Goal: Information Seeking & Learning: Learn about a topic

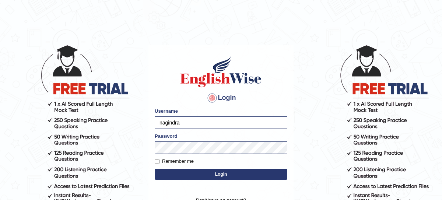
click at [184, 172] on button "Login" at bounding box center [221, 174] width 133 height 11
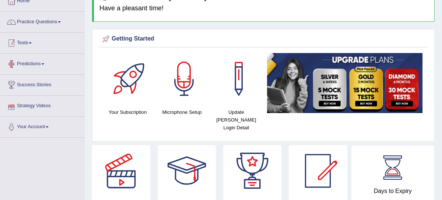
scroll to position [43, 0]
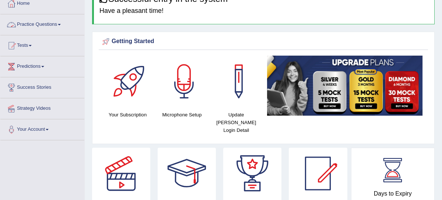
click at [41, 24] on link "Practice Questions" at bounding box center [42, 23] width 84 height 18
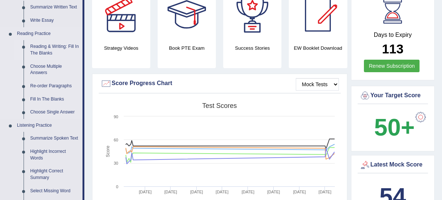
scroll to position [203, 0]
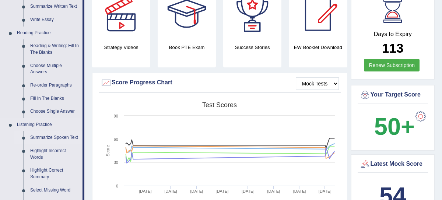
click at [54, 135] on link "Summarize Spoken Text" at bounding box center [55, 137] width 56 height 13
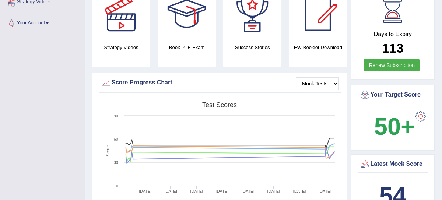
scroll to position [97, 0]
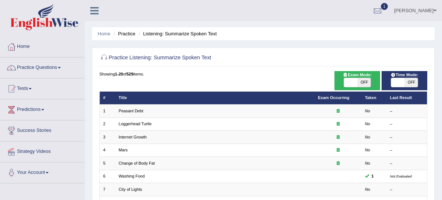
click at [365, 85] on span "OFF" at bounding box center [363, 82] width 13 height 9
checkbox input "true"
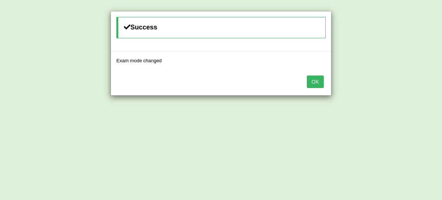
click at [320, 85] on button "OK" at bounding box center [315, 81] width 17 height 13
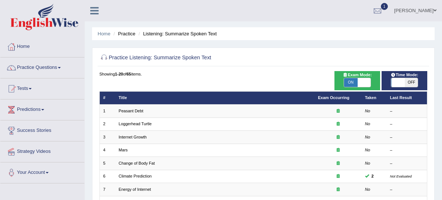
click at [408, 82] on span "OFF" at bounding box center [410, 82] width 13 height 9
checkbox input "true"
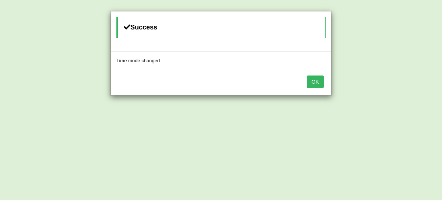
click at [319, 78] on button "OK" at bounding box center [315, 81] width 17 height 13
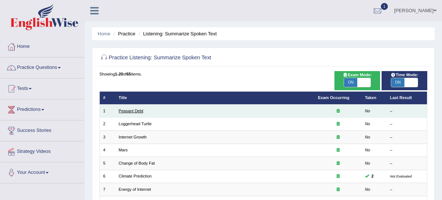
click at [142, 109] on link "Peasant Debt" at bounding box center [131, 111] width 25 height 4
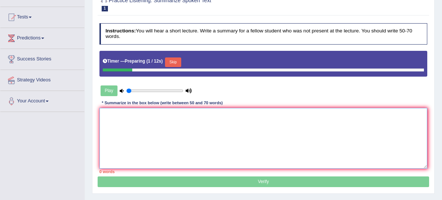
click at [148, 149] on textarea at bounding box center [263, 138] width 328 height 61
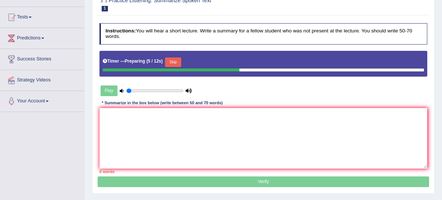
click at [176, 61] on button "Skip" at bounding box center [173, 62] width 16 height 10
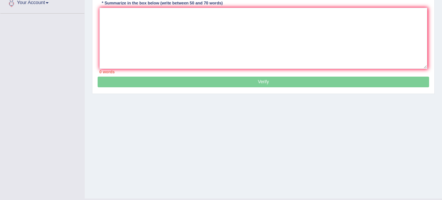
scroll to position [10, 0]
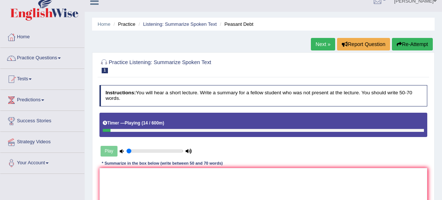
click at [176, 61] on h2 "Practice Listening: Summarize Spoken Text 1 Peasant Debt" at bounding box center [200, 65] width 203 height 15
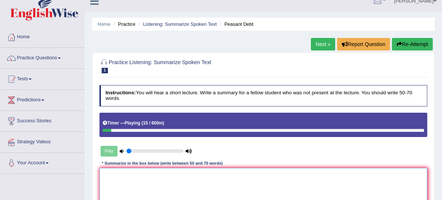
click at [152, 188] on textarea at bounding box center [263, 198] width 328 height 61
type textarea "c"
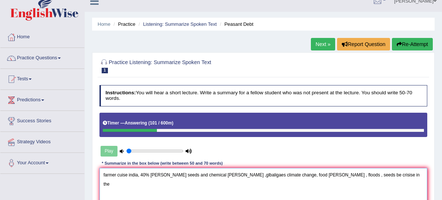
click at [110, 186] on textarea "farmer cuise india, 40% grothe seeds and chemical probal ,glbaligaes climate ch…" at bounding box center [263, 198] width 328 height 61
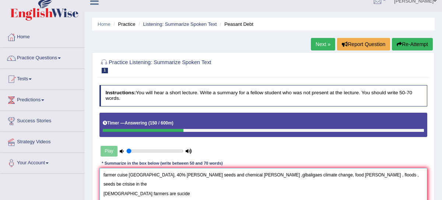
click at [139, 184] on textarea "farmer cuise india, 40% grothe seeds and chemical probal ,glbaligaes climate ch…" at bounding box center [263, 198] width 328 height 61
click at [168, 185] on textarea "farmer cuise india, 40% grothe seeds and chemical probal ,glbaligaes climate ch…" at bounding box center [263, 198] width 328 height 61
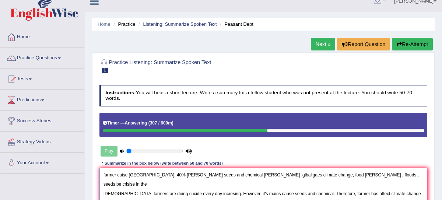
click at [352, 183] on textarea "farmer cuise india, 40% grothe seeds and chemical probal ,glbaligaes climate ch…" at bounding box center [263, 198] width 328 height 61
click at [356, 183] on textarea "farmer cuise india, 40% grothe seeds and chemical probal ,glbaligaes climate ch…" at bounding box center [263, 198] width 328 height 61
click at [399, 184] on textarea "farmer cuise india, 40% grothe seeds and chemical probal ,glbaligaes climate ch…" at bounding box center [263, 198] width 328 height 61
click at [115, 193] on textarea "farmer cuise india, 40% grothe seeds and chemical probal ,glbaligaes climate ch…" at bounding box center [263, 198] width 328 height 61
click at [124, 191] on textarea "farmer cuise india, 40% grothe seeds and chemical probal ,glbaligaes climate ch…" at bounding box center [263, 198] width 328 height 61
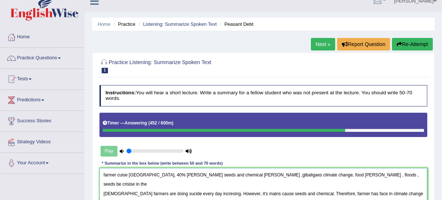
click at [212, 194] on textarea "farmer cuise india, 40% grothe seeds and chemical probal ,glbaligaes climate ch…" at bounding box center [263, 198] width 328 height 61
click at [259, 196] on textarea "farmer cuise india, 40% grothe seeds and chemical probal ,glbaligaes climate ch…" at bounding box center [263, 198] width 328 height 61
click at [368, 173] on textarea "farmer cuise india, 40% grothe seeds and chemical probal ,glbaligaes climate ch…" at bounding box center [263, 198] width 328 height 61
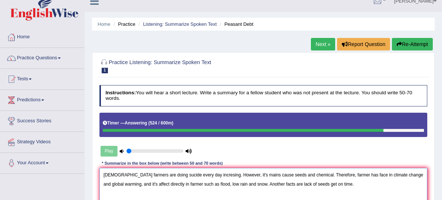
click at [103, 182] on textarea "Indian farmers are doing sucide every day incresing. However, it's mains cause …" at bounding box center [263, 198] width 328 height 61
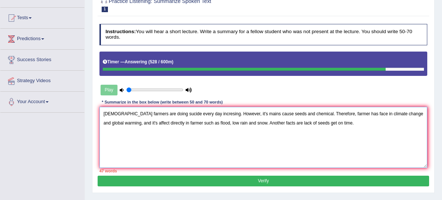
scroll to position [64, 0]
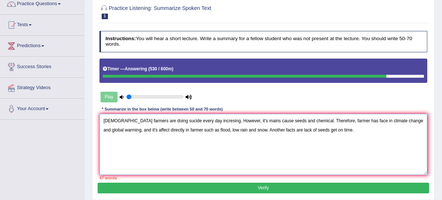
click at [340, 131] on textarea "Indian farmers are doing sucide every day incresing. However, it's mains cause …" at bounding box center [263, 144] width 328 height 61
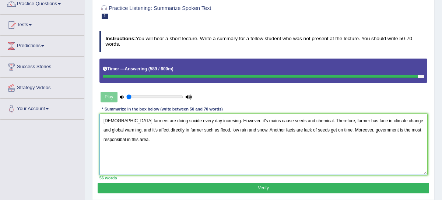
type textarea "Indian farmers are doing sucide every day incresing. However, it's mains cause …"
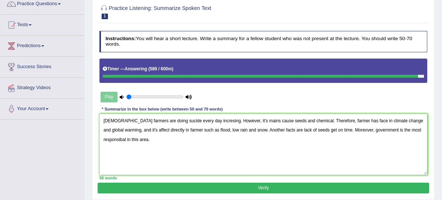
click at [337, 184] on button "Verify" at bounding box center [263, 188] width 331 height 11
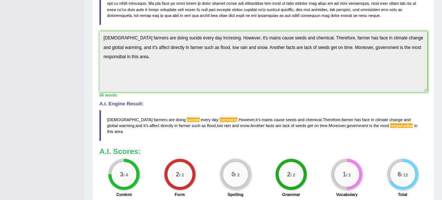
scroll to position [184, 0]
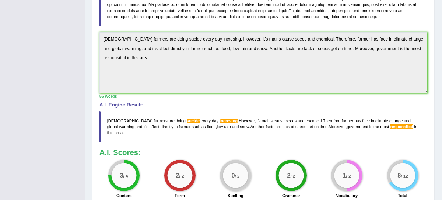
click at [187, 123] on span "sucide" at bounding box center [193, 121] width 13 height 4
drag, startPoint x: 104, startPoint y: 123, endPoint x: 244, endPoint y: 124, distance: 139.6
click at [244, 125] on blockquote "Indian farmers are doing sucide every day incresing . However , it ' s mains ca…" at bounding box center [263, 126] width 328 height 31
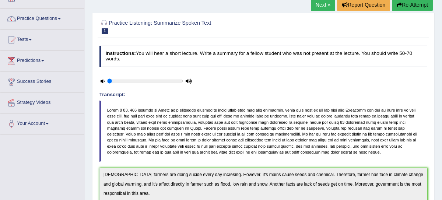
scroll to position [0, 0]
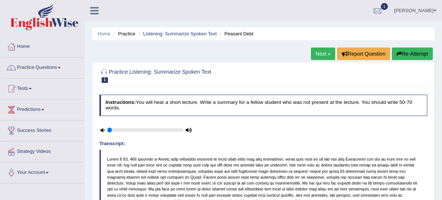
click at [416, 53] on button "Re-Attempt" at bounding box center [412, 54] width 41 height 13
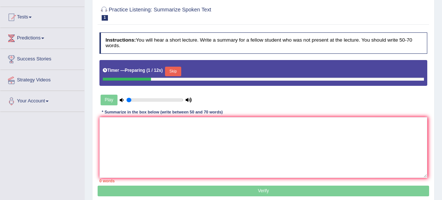
click at [170, 68] on button "Skip" at bounding box center [173, 72] width 16 height 10
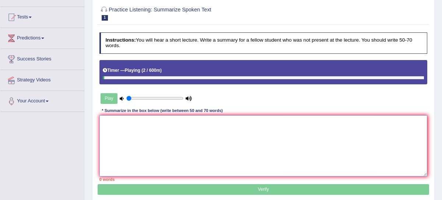
paste textarea "[DEMOGRAPHIC_DATA] farmers are doing sucide every day incresing. However, it's …"
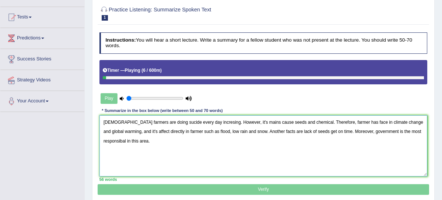
click at [165, 120] on textarea "Indian farmers are doing sucide every day incresing. However, it's mains cause …" at bounding box center [263, 145] width 328 height 61
click at [197, 122] on textarea "Indian farmers are doing suicide every day incresing. However, it's mains cause…" at bounding box center [263, 145] width 328 height 61
click at [300, 122] on textarea "Indian farmers are doing suicide every day increasing. However, it's mains caus…" at bounding box center [263, 145] width 328 height 61
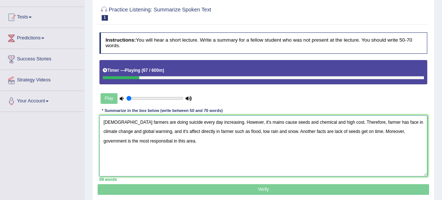
click at [261, 121] on textarea "Indian farmers are doing suicide every day increasing. However, it's mains caus…" at bounding box center [263, 145] width 328 height 61
click at [305, 122] on textarea "Indian farmers are doing suicide every day increasing. However, it's mains caus…" at bounding box center [263, 145] width 328 height 61
click at [355, 122] on textarea "Indian farmers are doing suicide every day increasing. However, it's mains caus…" at bounding box center [263, 145] width 328 height 61
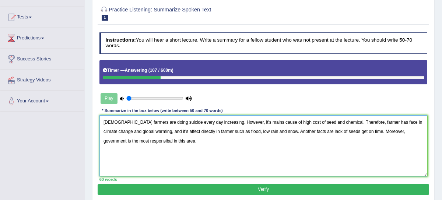
click at [131, 140] on textarea "Indian farmers are doing suicide every day increasing. However, it's mains caus…" at bounding box center [263, 145] width 328 height 61
click at [126, 140] on textarea "Indian farmers are doing suicide every day increasing. However, it's mains caus…" at bounding box center [263, 145] width 328 height 61
click at [420, 131] on textarea "Indian farmers are doing suicide every day increasing. However, it's mains caus…" at bounding box center [263, 145] width 328 height 61
click at [425, 132] on textarea "Indian farmers are doing suicide every day increasing. However, it's mains caus…" at bounding box center [263, 145] width 328 height 61
click at [150, 140] on textarea "Indian farmers are doing suicide every day increasing. However, it's mains caus…" at bounding box center [263, 145] width 328 height 61
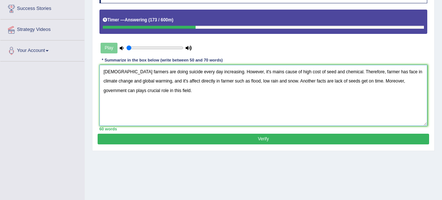
scroll to position [123, 0]
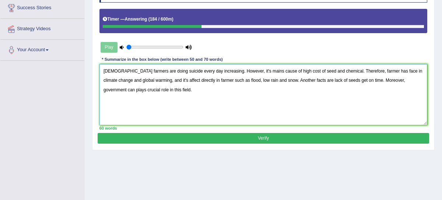
type textarea "Indian farmers are doing suicide every day increasing. However, it's mains caus…"
click at [184, 134] on button "Verify" at bounding box center [263, 138] width 331 height 11
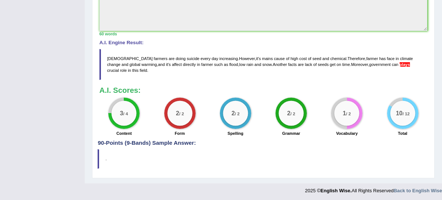
scroll to position [256, 0]
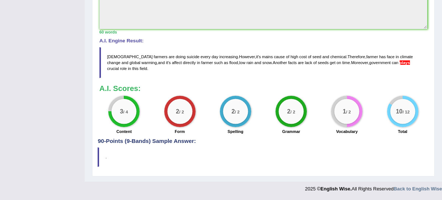
click at [400, 64] on span "plays" at bounding box center [405, 62] width 10 height 4
click at [400, 63] on span "plays" at bounding box center [405, 62] width 10 height 4
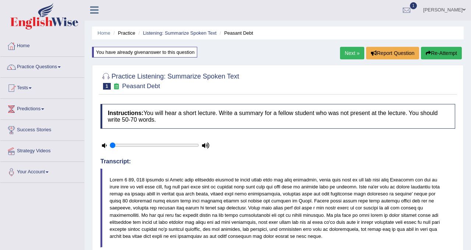
scroll to position [0, 0]
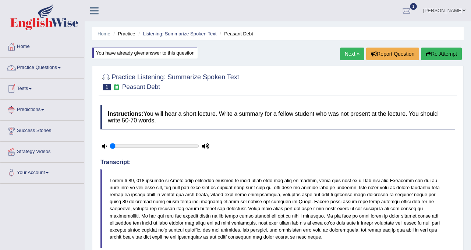
click at [49, 67] on link "Practice Questions" at bounding box center [42, 66] width 84 height 18
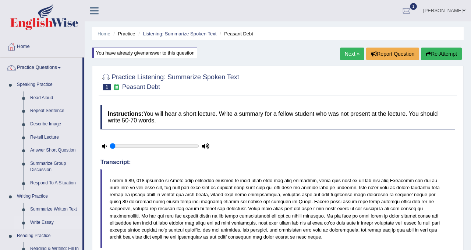
click at [46, 200] on link "Write Essay" at bounding box center [55, 222] width 56 height 13
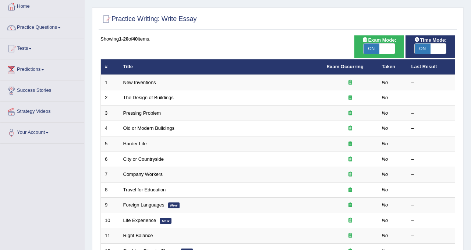
click at [374, 46] on span "ON" at bounding box center [372, 48] width 16 height 10
checkbox input "false"
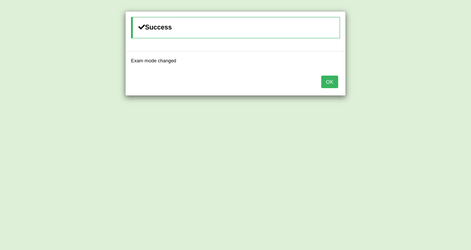
click at [335, 79] on button "OK" at bounding box center [329, 81] width 17 height 13
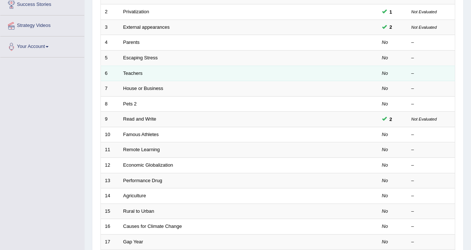
scroll to position [238, 0]
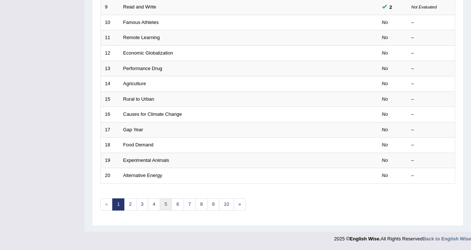
click at [170, 205] on link "5" at bounding box center [166, 204] width 12 height 12
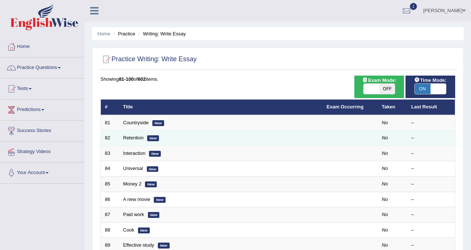
click at [168, 145] on td "Retention New" at bounding box center [221, 137] width 204 height 15
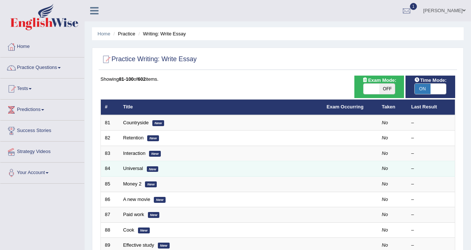
click at [165, 167] on td "Universal New" at bounding box center [221, 168] width 204 height 15
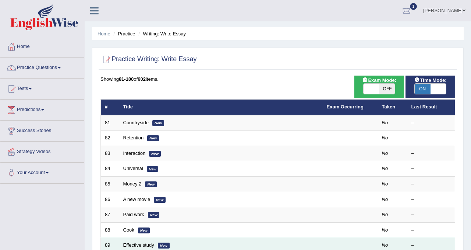
click at [147, 239] on td "Effective study New" at bounding box center [221, 245] width 204 height 15
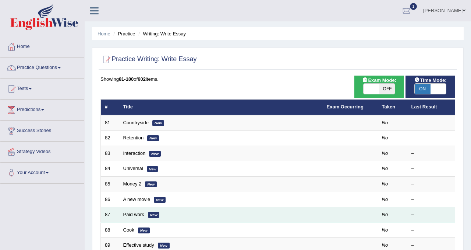
click at [118, 218] on td "87" at bounding box center [110, 214] width 18 height 15
click at [139, 216] on link "Paid work" at bounding box center [133, 214] width 21 height 6
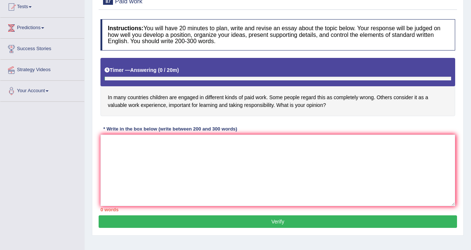
scroll to position [95, 0]
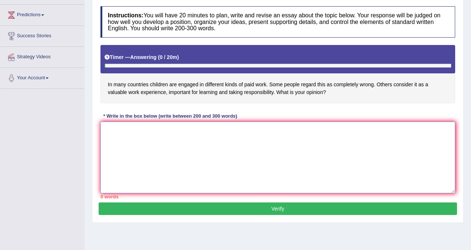
click at [132, 144] on textarea at bounding box center [278, 157] width 355 height 71
click at [271, 130] on textarea "In this modern world, children are engaged in diffrent kinds of paid work and i…" at bounding box center [278, 157] width 355 height 71
click at [302, 132] on textarea "In this modern world, children are engaged in diffrent kinds of paid work, and …" at bounding box center [278, 157] width 355 height 71
click at [296, 129] on textarea "In this modern world, children are engaged in diffrent kinds of paid work, and …" at bounding box center [278, 157] width 355 height 71
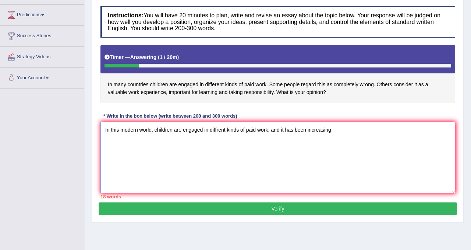
click at [341, 132] on textarea "In this modern world, children are engaged in diffrent kinds of paid work, and …" at bounding box center [278, 157] width 355 height 71
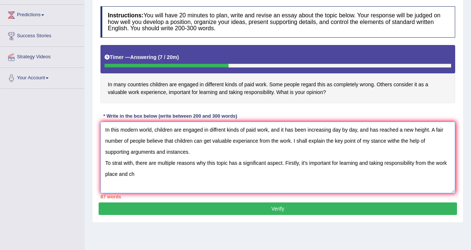
click at [131, 175] on textarea "In this modern world, children are engaged in diffrent kinds of paid work, and …" at bounding box center [278, 157] width 355 height 71
click at [150, 175] on textarea "In this modern world, children are engaged in diffrent kinds of paid work, and …" at bounding box center [278, 157] width 355 height 71
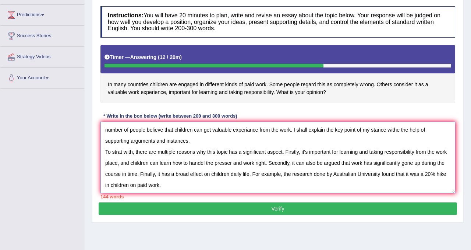
scroll to position [17, 0]
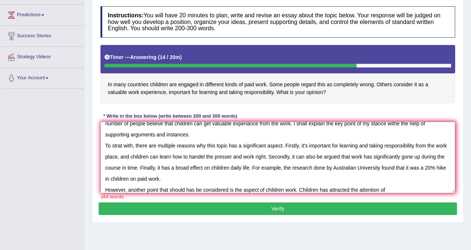
click at [320, 190] on textarea "In this modern world, children are engaged in diffrent kinds of paid work, and …" at bounding box center [278, 157] width 355 height 71
click at [387, 190] on textarea "In this modern world, children are engaged in diffrent kinds of paid work, and …" at bounding box center [278, 157] width 355 height 71
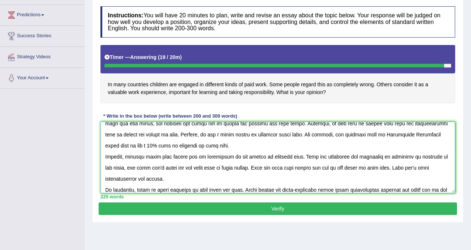
scroll to position [61, 0]
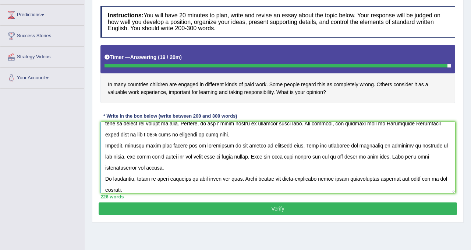
type textarea "In this modern world, children are engaged in diffrent kinds of paid work, and …"
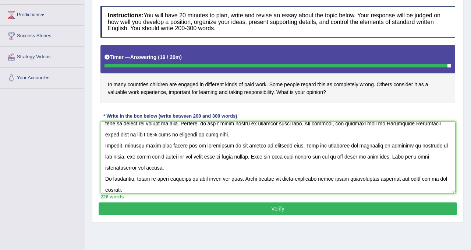
click at [340, 211] on button "Verify" at bounding box center [278, 208] width 359 height 13
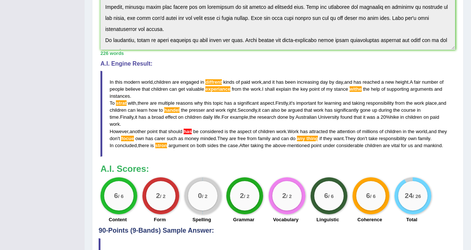
scroll to position [0, 0]
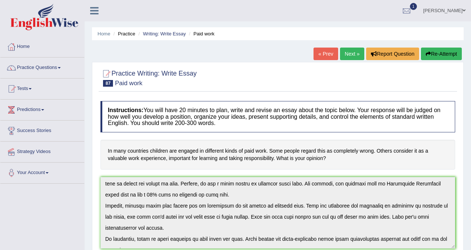
click at [429, 52] on button "Re-Attempt" at bounding box center [441, 54] width 41 height 13
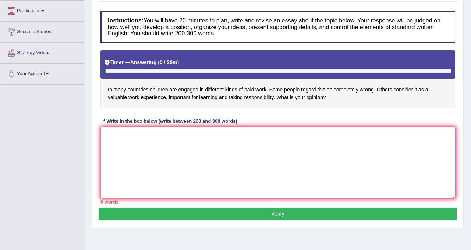
paste textarea "In this modern world, children are engaged in diffrent kinds of paid work, and …"
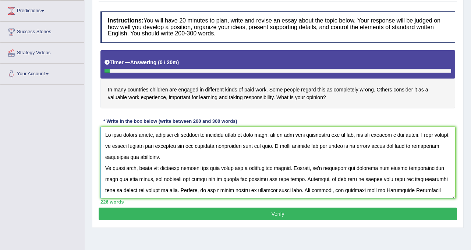
click at [218, 135] on textarea at bounding box center [278, 162] width 355 height 71
click at [251, 146] on textarea at bounding box center [278, 162] width 355 height 71
click at [260, 147] on textarea at bounding box center [278, 162] width 355 height 71
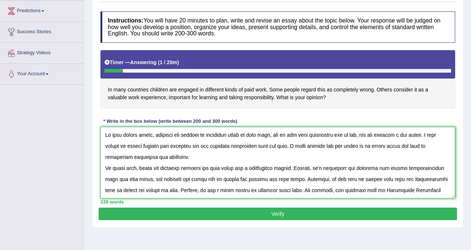
click at [257, 155] on textarea at bounding box center [278, 162] width 355 height 71
click at [402, 147] on textarea at bounding box center [278, 162] width 355 height 71
click at [117, 168] on textarea at bounding box center [278, 162] width 355 height 71
click at [123, 168] on textarea at bounding box center [278, 162] width 355 height 71
click at [218, 178] on textarea at bounding box center [278, 162] width 355 height 71
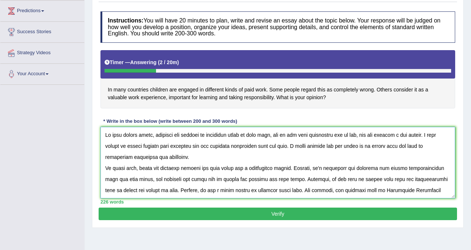
click at [269, 178] on textarea at bounding box center [278, 162] width 355 height 71
click at [279, 179] on textarea at bounding box center [278, 162] width 355 height 71
click at [239, 168] on textarea at bounding box center [278, 162] width 355 height 71
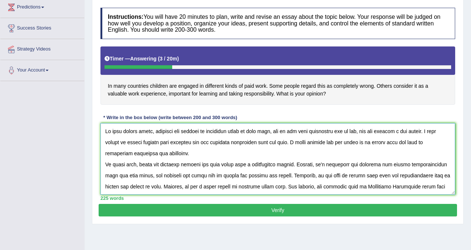
scroll to position [104, 0]
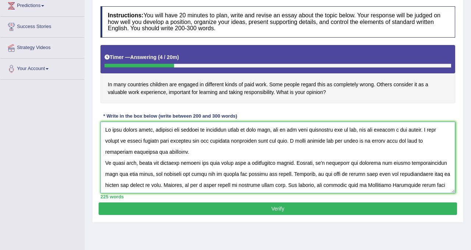
click at [218, 175] on textarea at bounding box center [278, 157] width 355 height 71
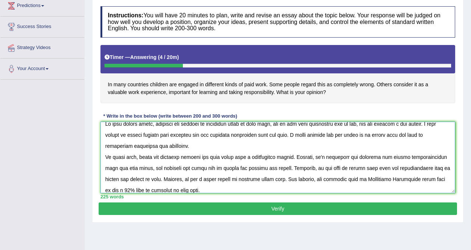
scroll to position [0, 0]
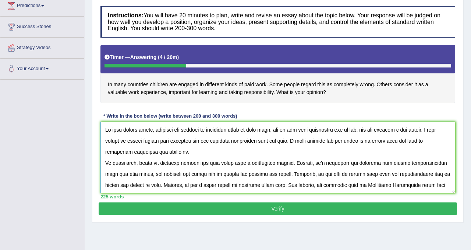
click at [241, 163] on textarea at bounding box center [278, 157] width 355 height 71
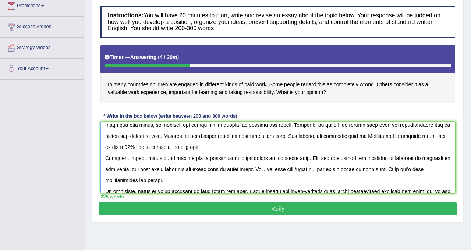
scroll to position [50, 0]
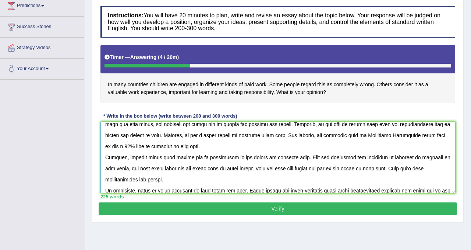
click at [196, 158] on textarea at bounding box center [278, 157] width 355 height 71
click at [168, 169] on textarea at bounding box center [278, 157] width 355 height 71
click at [355, 170] on textarea at bounding box center [278, 157] width 355 height 71
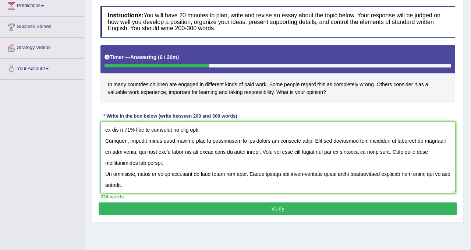
click at [168, 175] on textarea at bounding box center [278, 157] width 355 height 71
type textarea "In this modern world, children are engaged in different kinds of paid work, and…"
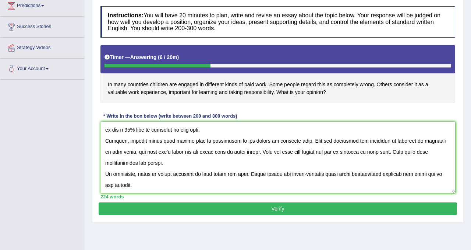
click at [201, 204] on button "Verify" at bounding box center [278, 208] width 359 height 13
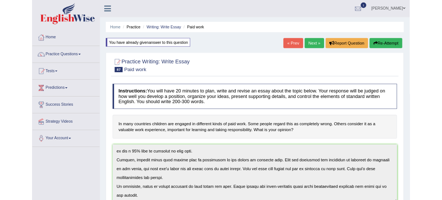
scroll to position [33, 0]
